Goal: Browse casually: Explore the website without a specific task or goal

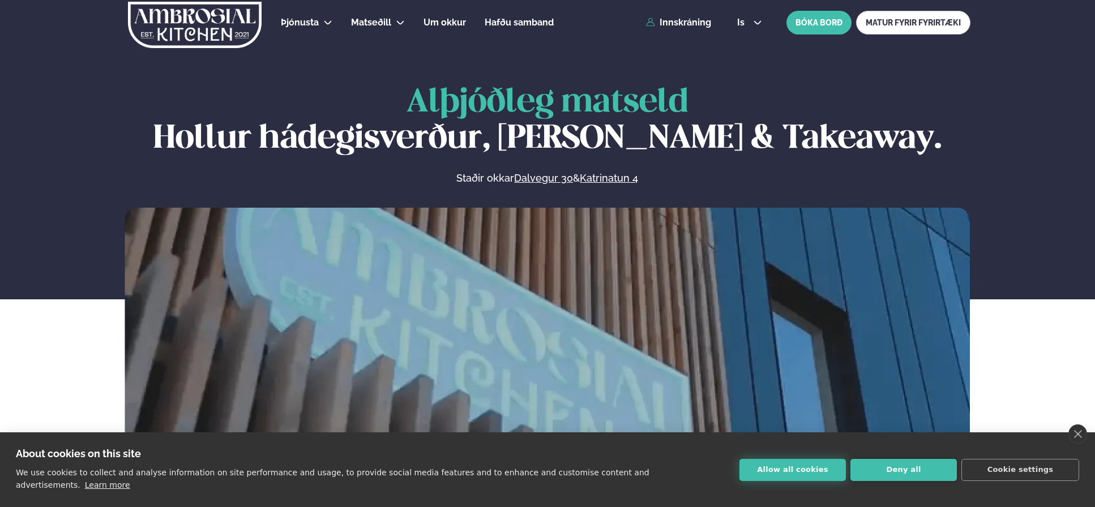
click at [794, 470] on button "Allow all cookies" at bounding box center [792, 470] width 106 height 22
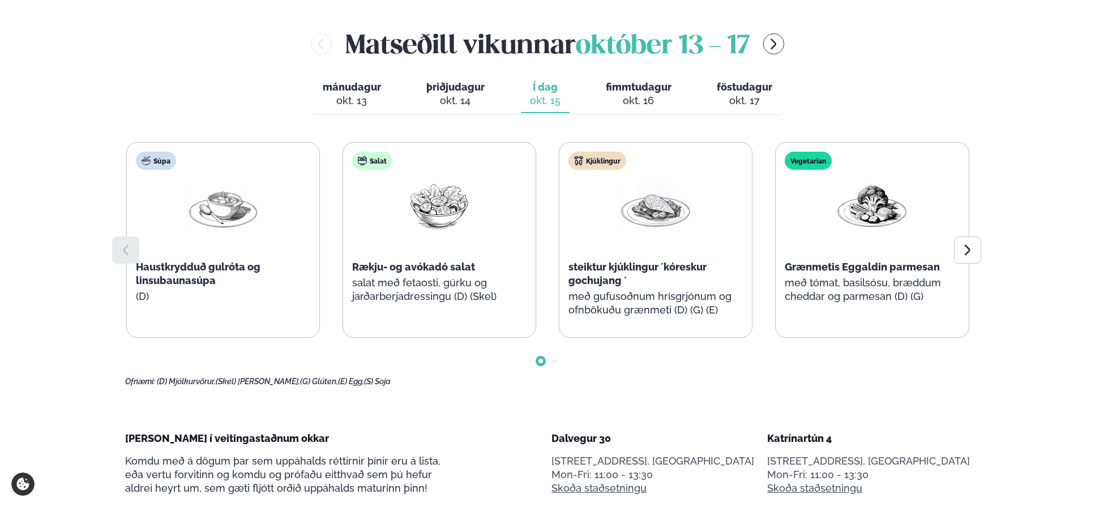
scroll to position [517, 0]
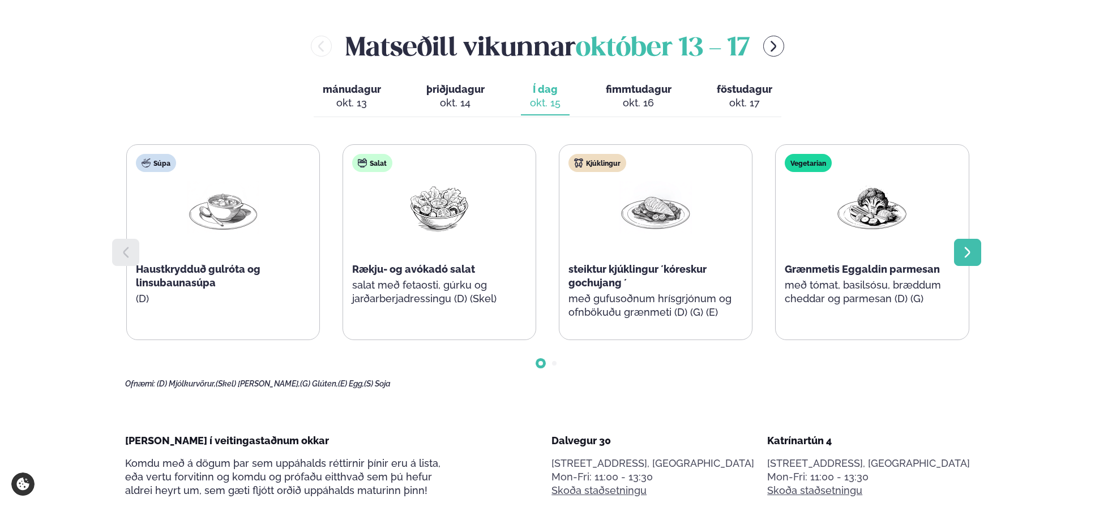
click at [976, 254] on div at bounding box center [967, 252] width 27 height 27
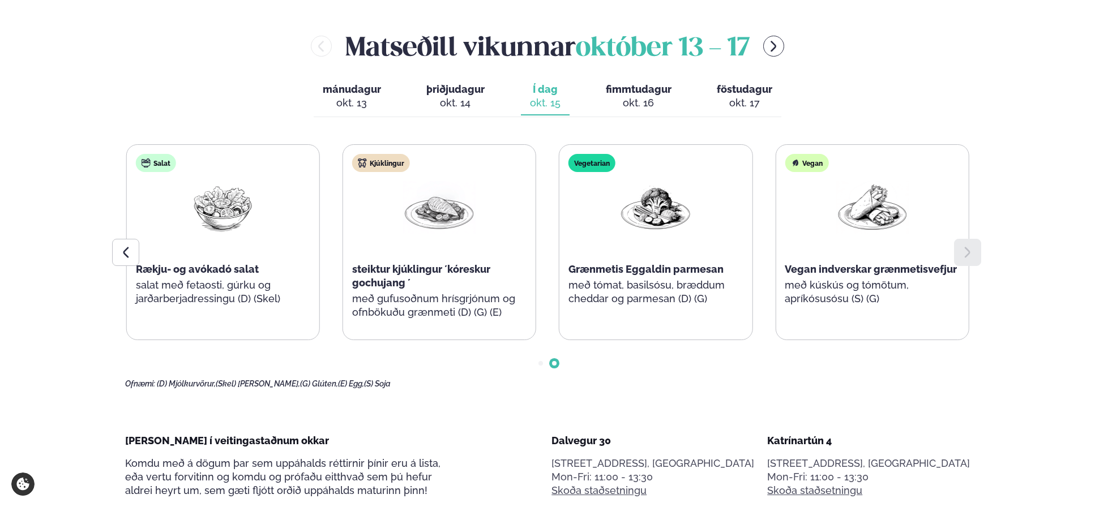
click at [975, 254] on div at bounding box center [967, 252] width 27 height 27
click at [963, 248] on icon at bounding box center [967, 253] width 14 height 14
click at [127, 255] on icon at bounding box center [126, 253] width 14 height 14
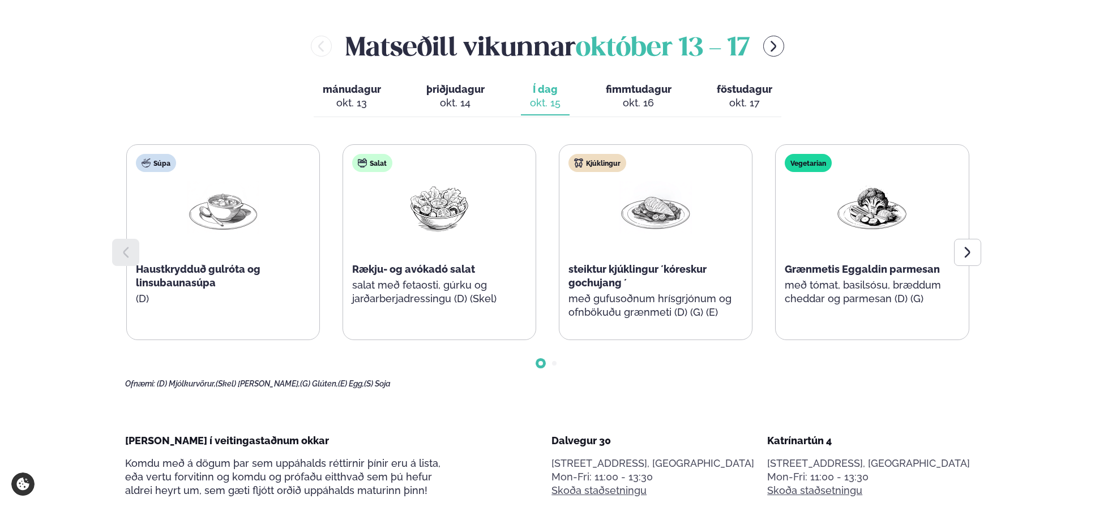
click at [127, 255] on icon at bounding box center [126, 253] width 14 height 14
click at [967, 252] on icon at bounding box center [967, 253] width 14 height 14
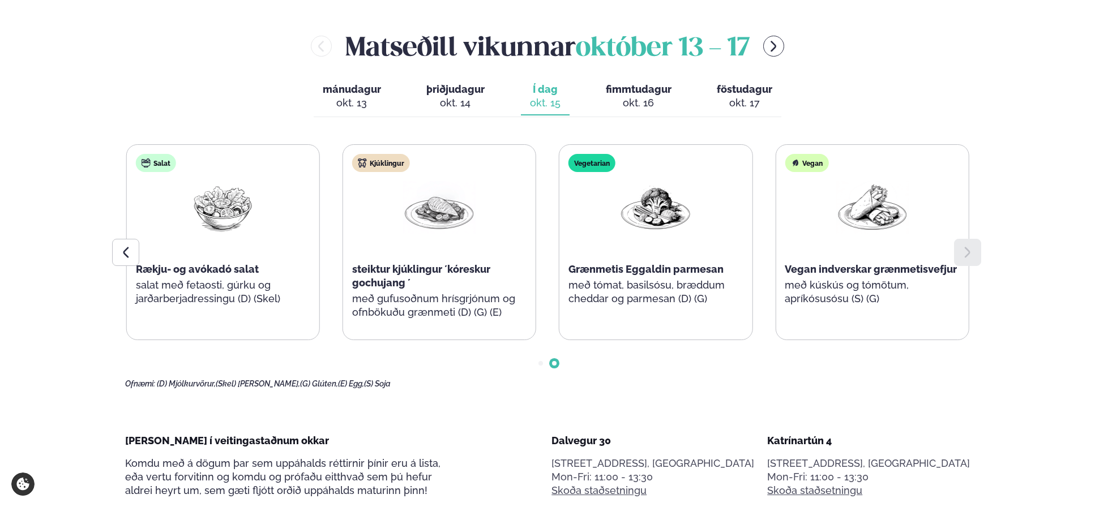
click at [972, 251] on icon at bounding box center [967, 253] width 14 height 14
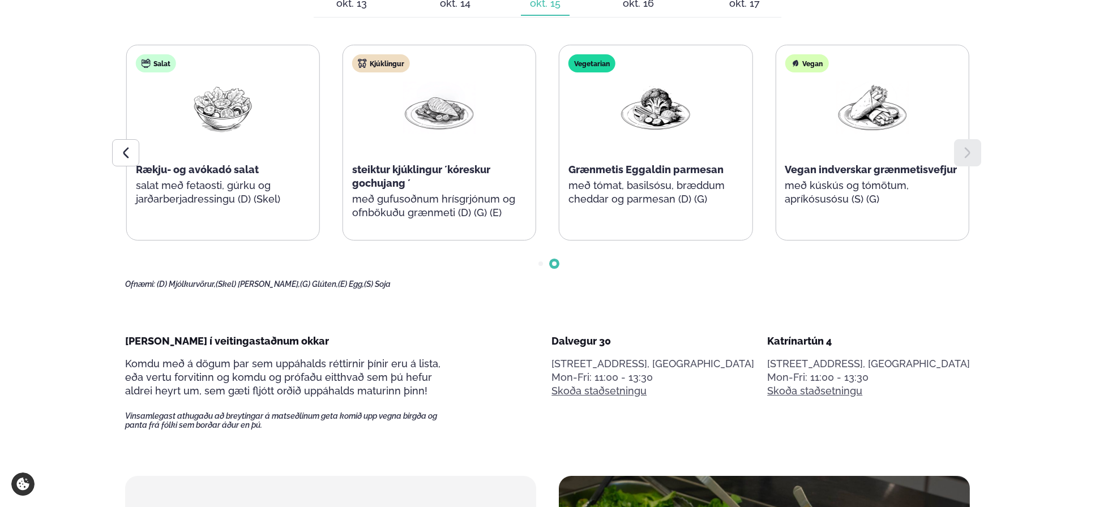
scroll to position [0, 0]
